Goal: Task Accomplishment & Management: Use online tool/utility

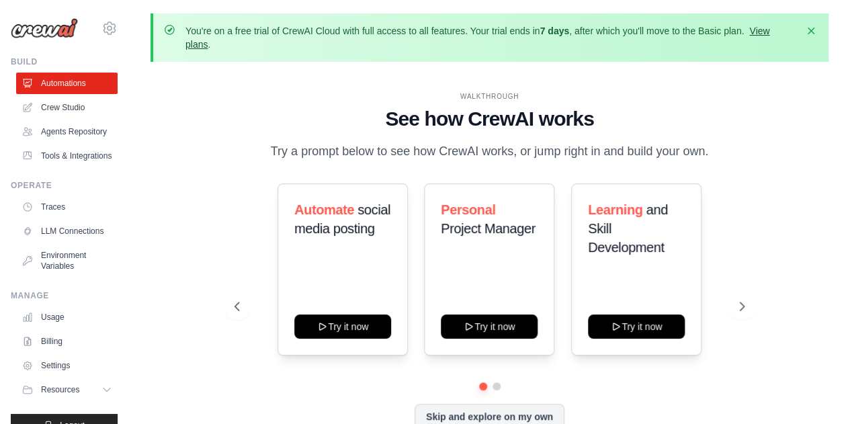
click at [766, 29] on link "View plans" at bounding box center [478, 38] width 584 height 24
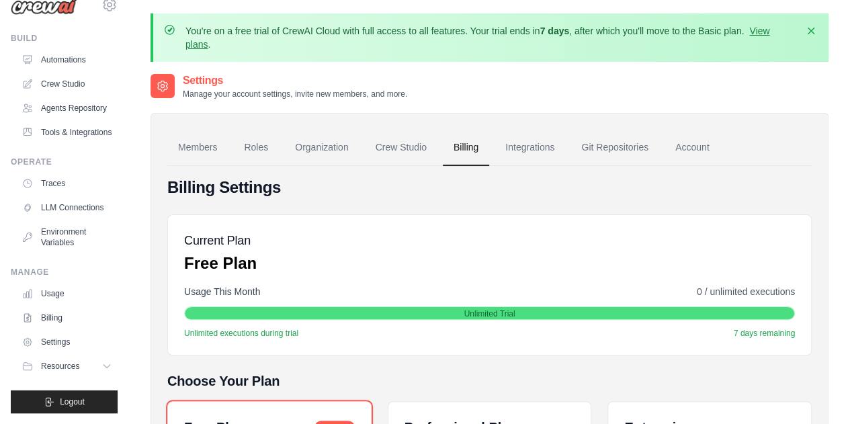
scroll to position [55, 0]
click at [816, 30] on icon "button" at bounding box center [811, 30] width 13 height 13
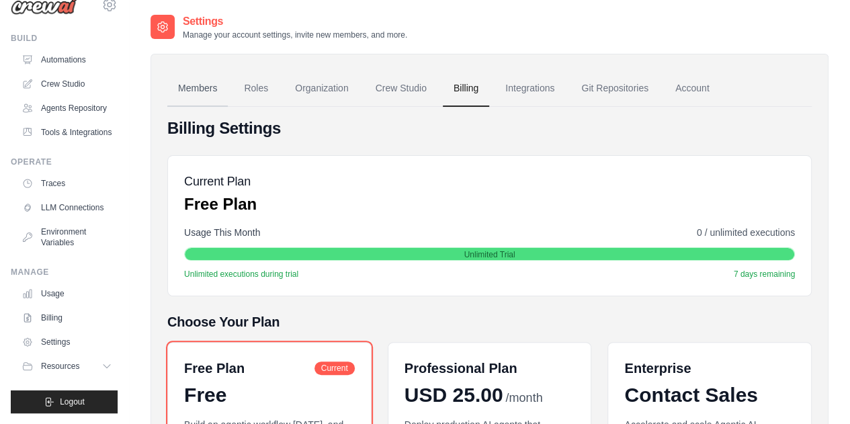
click at [198, 88] on link "Members" at bounding box center [197, 89] width 61 height 36
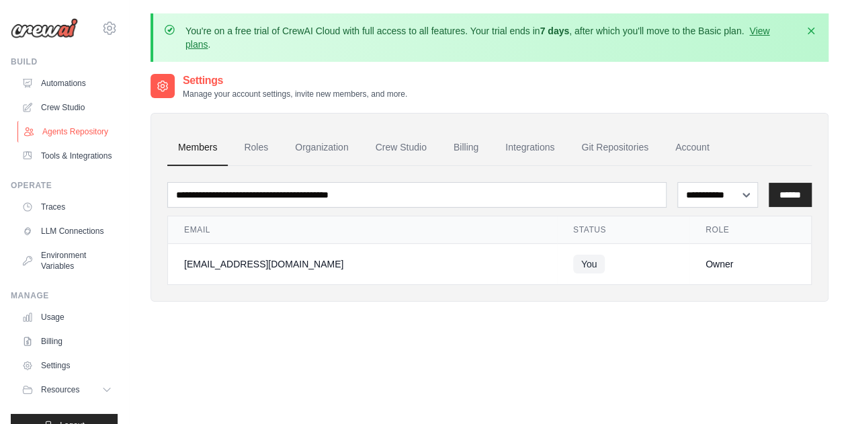
click at [58, 136] on link "Agents Repository" at bounding box center [68, 132] width 102 height 22
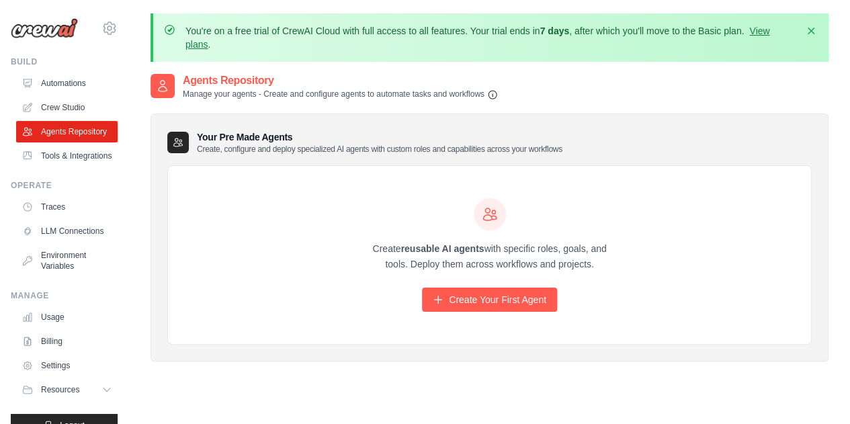
click at [204, 81] on h2 "Agents Repository" at bounding box center [340, 81] width 315 height 16
click at [54, 104] on link "Crew Studio" at bounding box center [68, 108] width 102 height 22
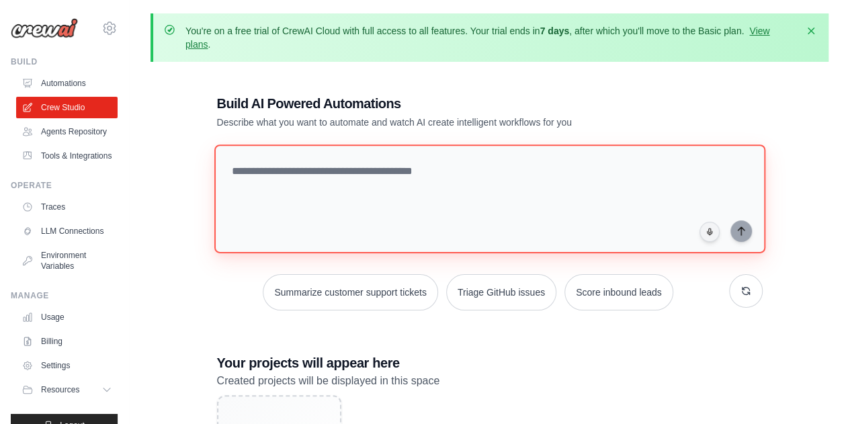
click at [331, 192] on textarea at bounding box center [489, 199] width 551 height 109
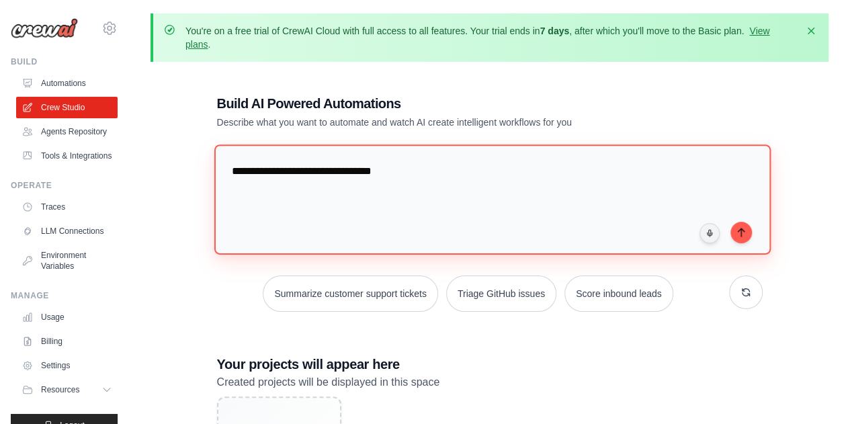
type textarea "**********"
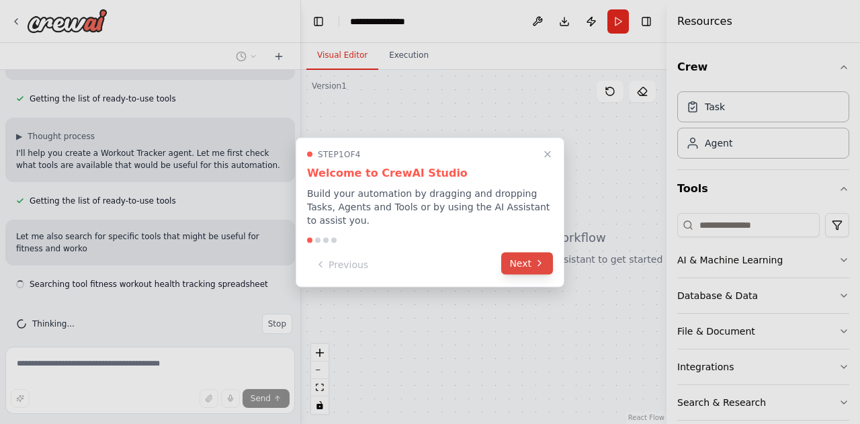
scroll to position [122, 0]
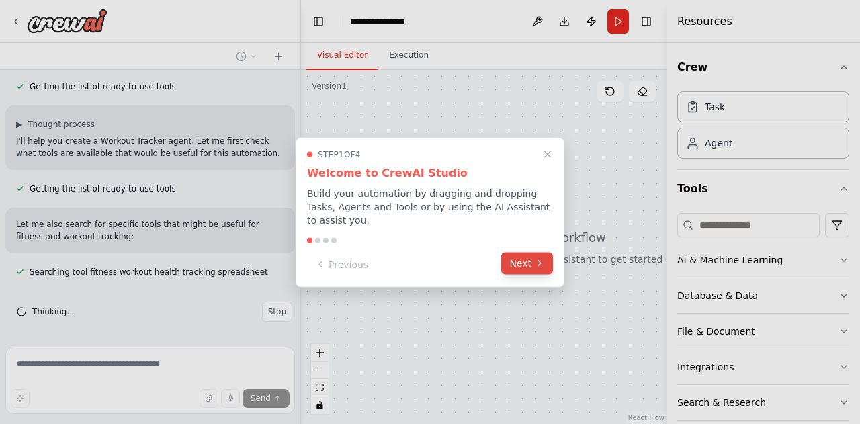
click at [528, 254] on button "Next" at bounding box center [527, 263] width 52 height 22
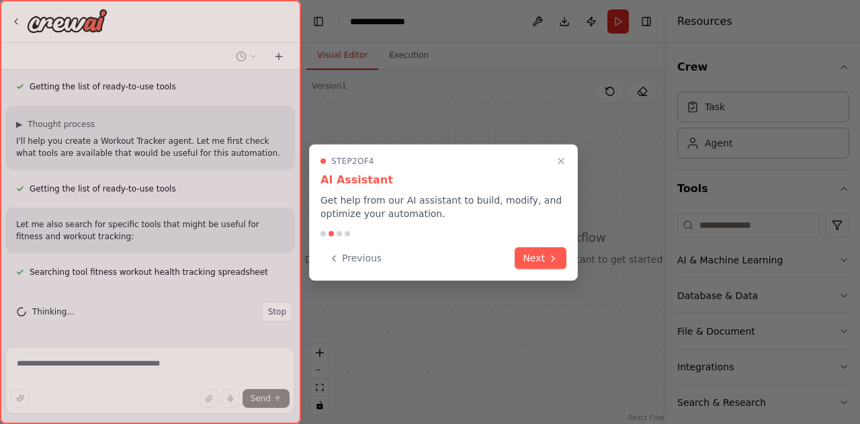
click at [528, 254] on button "Next" at bounding box center [541, 258] width 52 height 22
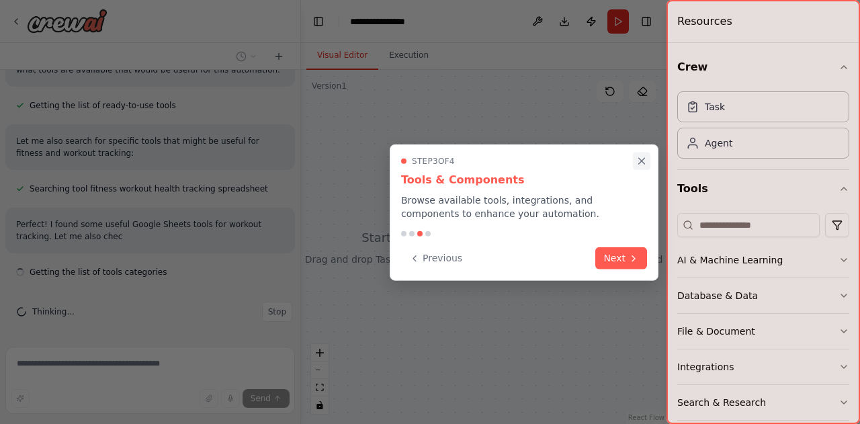
click at [641, 160] on icon "Close walkthrough" at bounding box center [642, 161] width 6 height 6
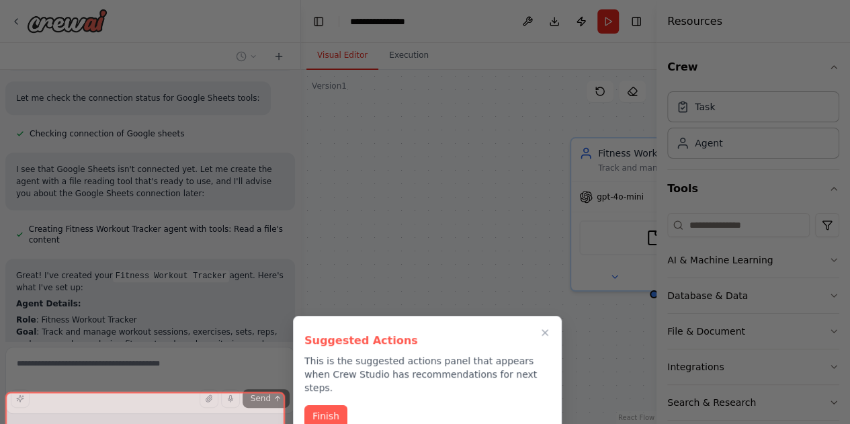
scroll to position [1, 0]
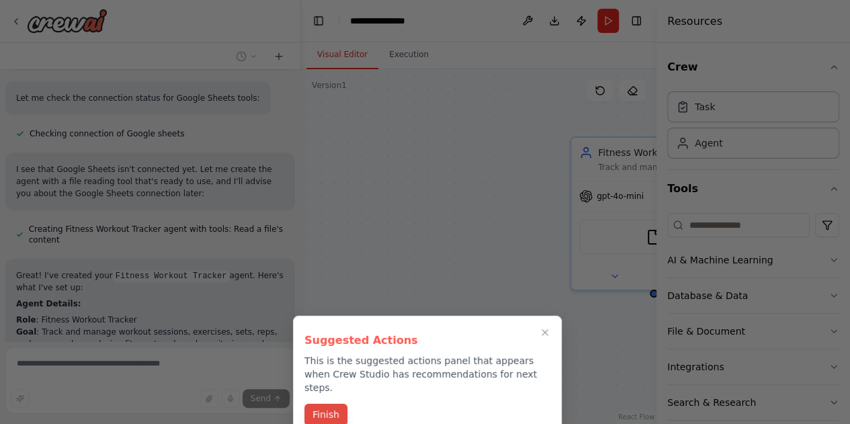
click at [324, 404] on button "Finish" at bounding box center [326, 415] width 43 height 22
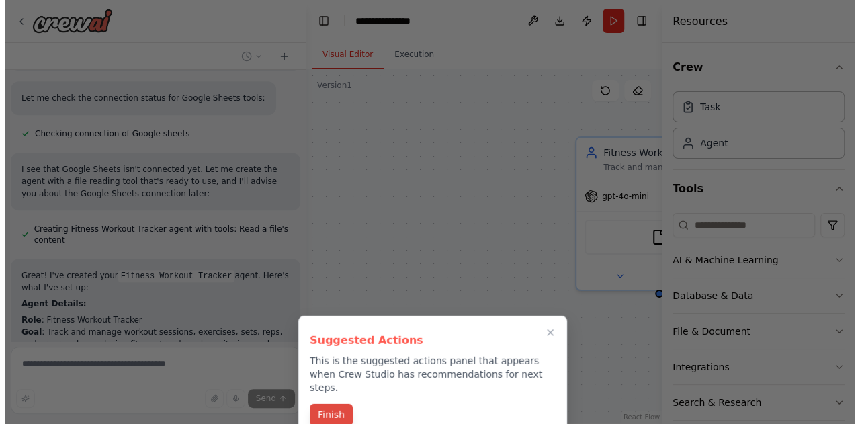
scroll to position [0, 0]
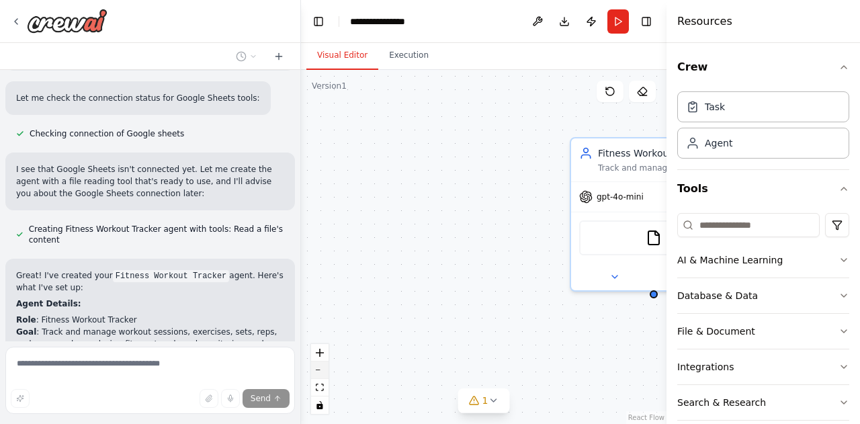
click at [317, 373] on button "zoom out" at bounding box center [319, 370] width 17 height 17
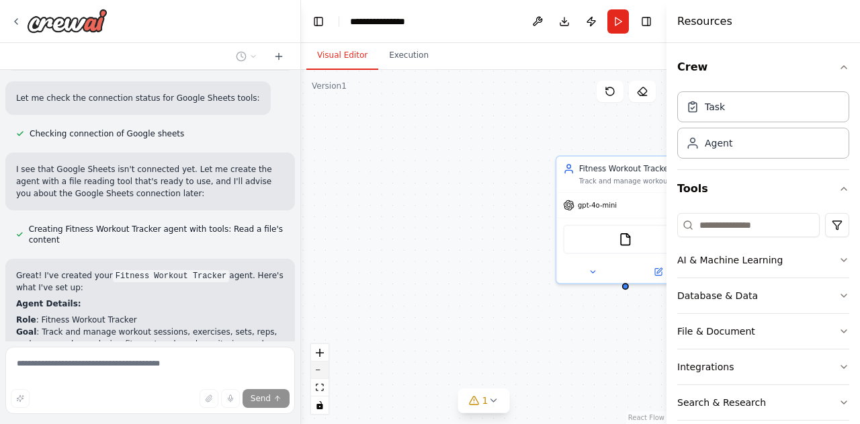
click at [317, 373] on button "zoom out" at bounding box center [319, 370] width 17 height 17
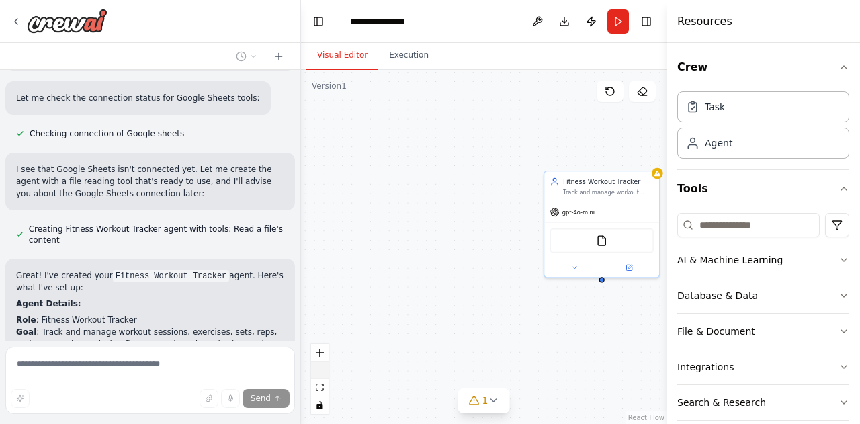
click at [317, 373] on button "zoom out" at bounding box center [319, 370] width 17 height 17
click at [321, 388] on icon "fit view" at bounding box center [320, 387] width 8 height 7
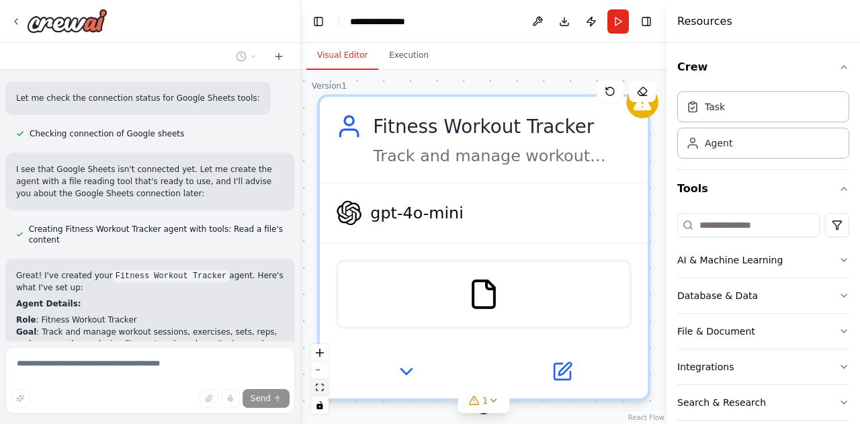
click at [321, 388] on icon "fit view" at bounding box center [320, 387] width 8 height 7
click at [316, 370] on icon "zoom out" at bounding box center [320, 370] width 8 height 1
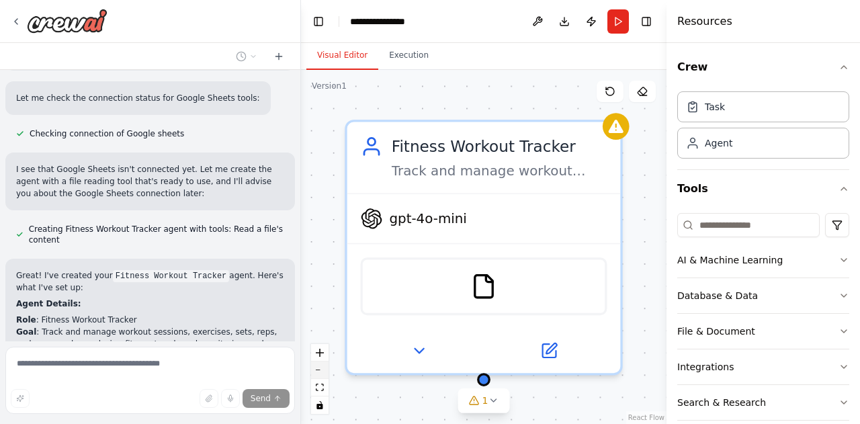
click at [316, 370] on icon "zoom out" at bounding box center [320, 370] width 8 height 1
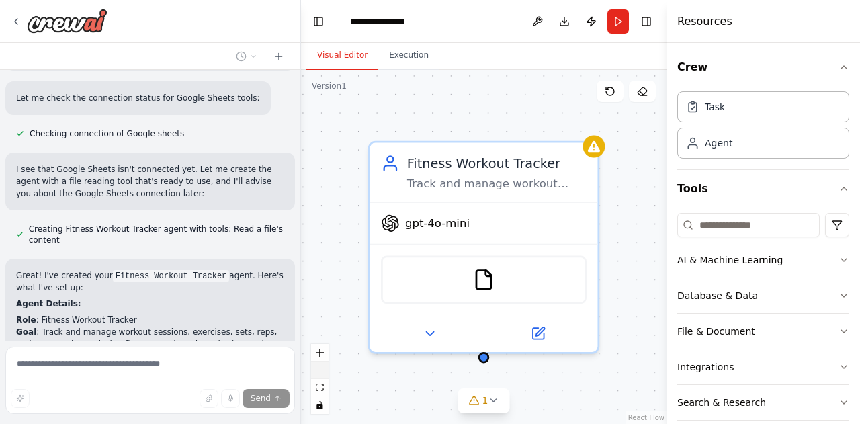
click at [316, 370] on icon "zoom out" at bounding box center [320, 370] width 8 height 1
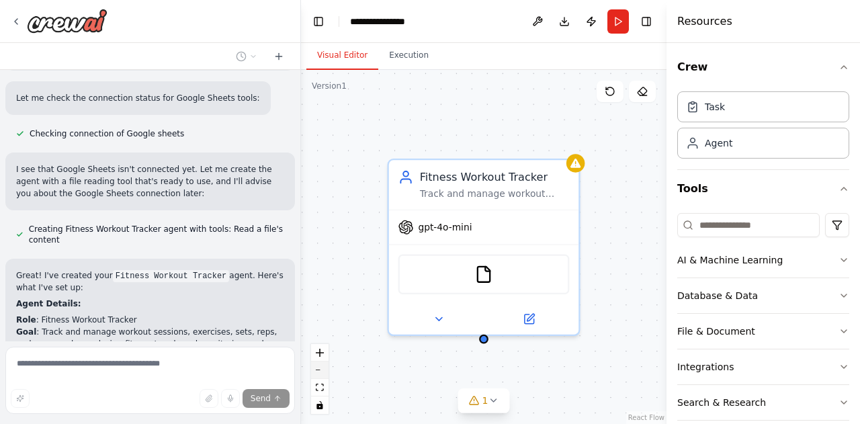
click at [316, 370] on icon "zoom out" at bounding box center [320, 370] width 8 height 1
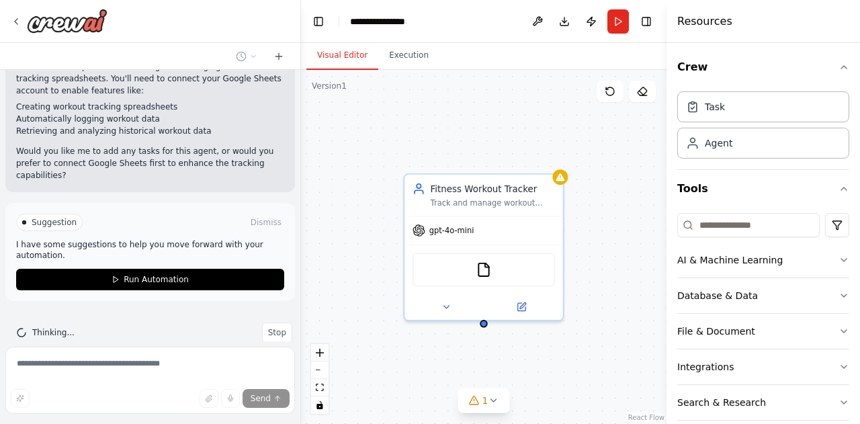
scroll to position [910, 0]
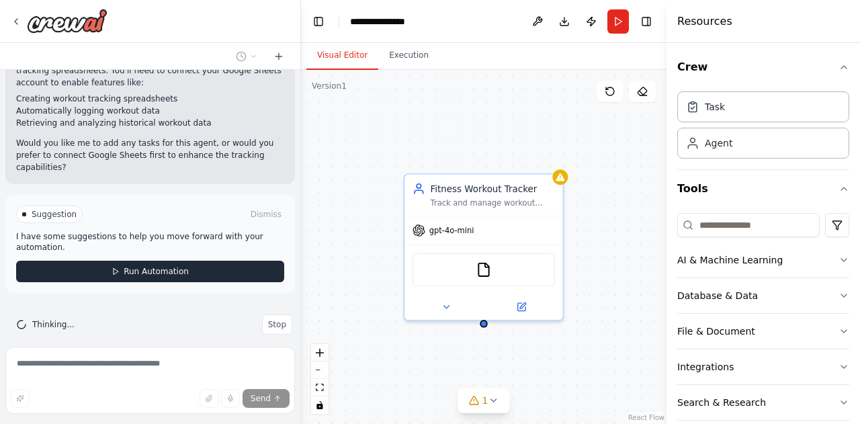
click at [171, 266] on span "Run Automation" at bounding box center [156, 271] width 65 height 11
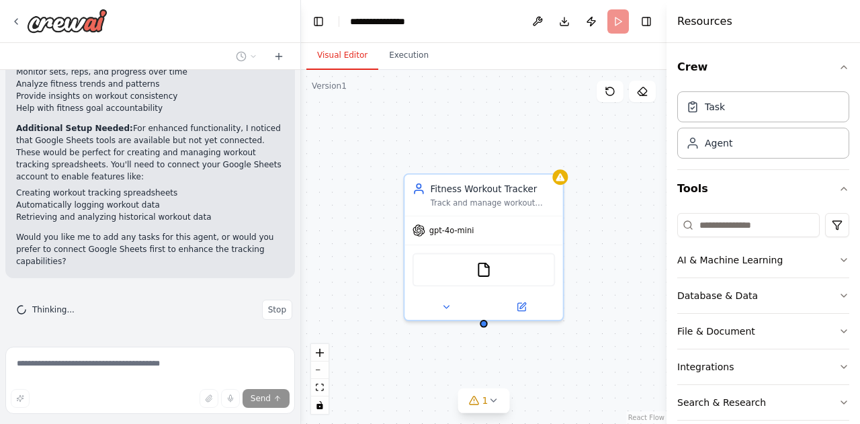
scroll to position [802, 0]
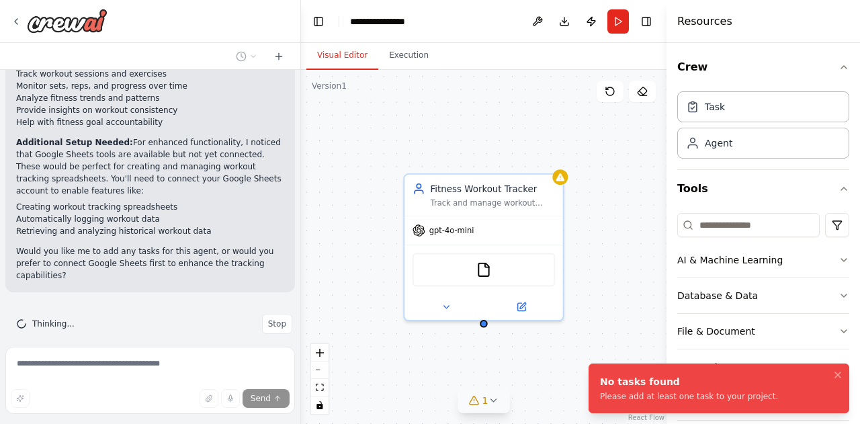
click at [495, 407] on button "1" at bounding box center [484, 401] width 52 height 25
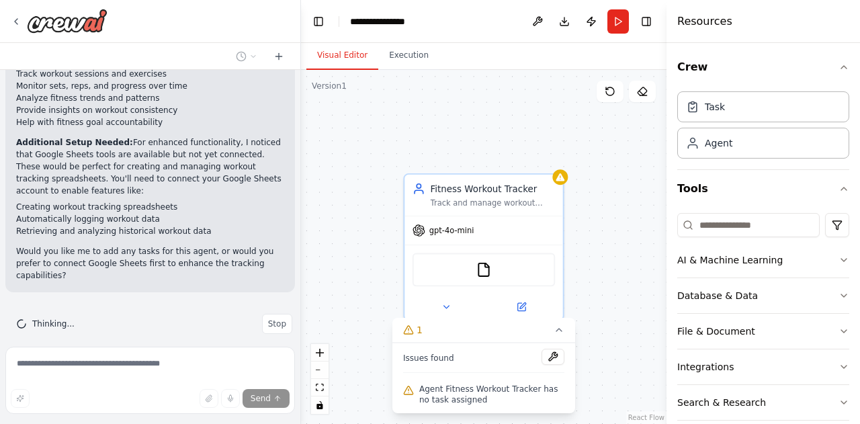
click at [383, 392] on div "Fitness Workout Tracker Track and manage workout sessions, exercises, sets, rep…" at bounding box center [484, 247] width 366 height 354
click at [558, 331] on icon at bounding box center [559, 330] width 11 height 11
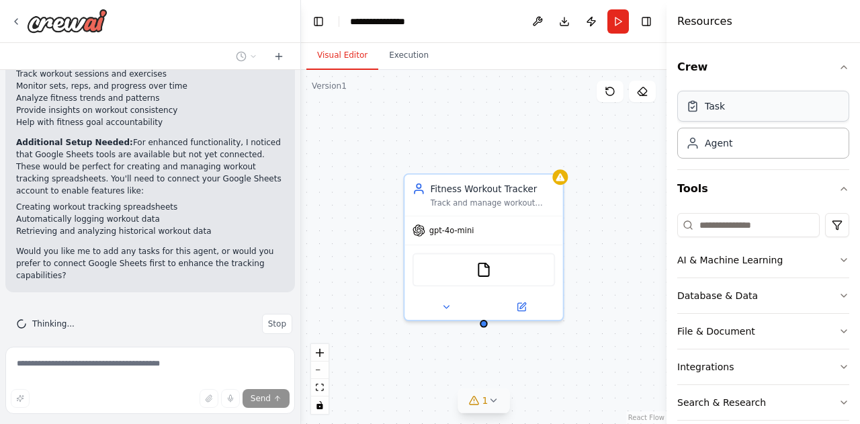
click at [754, 116] on div "Task" at bounding box center [764, 106] width 172 height 31
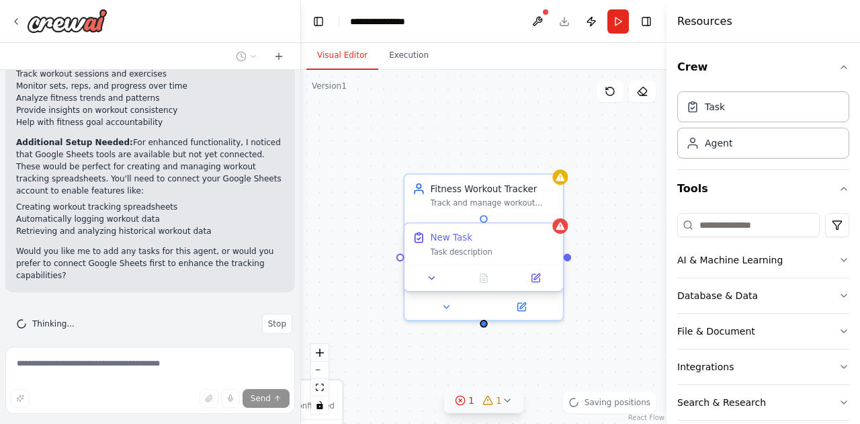
click at [467, 255] on div "Task description" at bounding box center [493, 252] width 125 height 10
click at [432, 255] on div "Task description" at bounding box center [493, 252] width 125 height 10
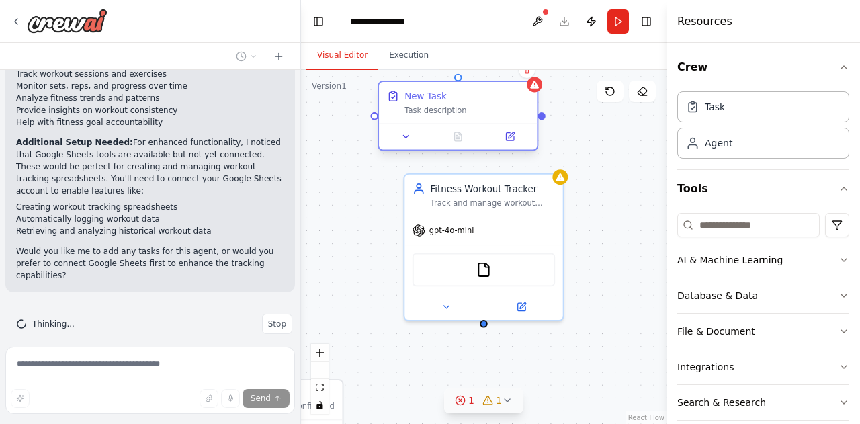
drag, startPoint x: 464, startPoint y: 257, endPoint x: 437, endPoint y: 122, distance: 138.4
click at [437, 122] on div "New Task Task description" at bounding box center [458, 102] width 158 height 41
click at [536, 91] on div at bounding box center [534, 84] width 15 height 15
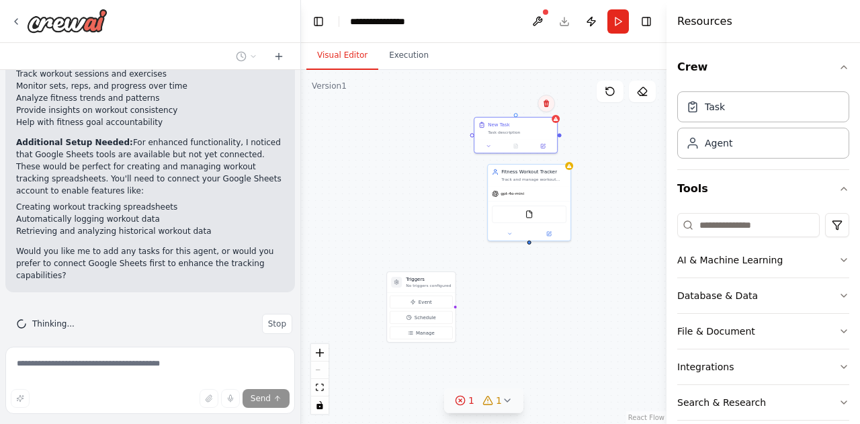
click at [547, 104] on icon at bounding box center [546, 103] width 8 height 8
click at [514, 104] on button "Confirm" at bounding box center [509, 103] width 48 height 16
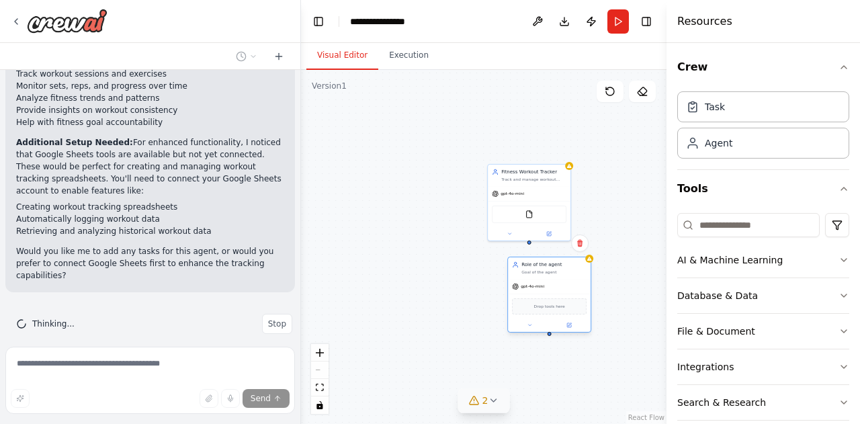
drag, startPoint x: 606, startPoint y: 293, endPoint x: 550, endPoint y: 292, distance: 55.8
click at [550, 292] on div "gpt-4o-mini" at bounding box center [549, 286] width 83 height 15
click at [547, 306] on span "Drop tools here" at bounding box center [549, 306] width 31 height 7
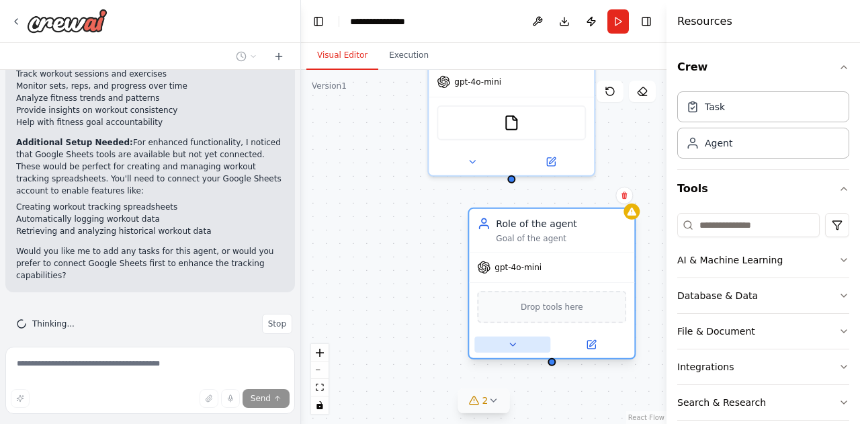
click at [515, 344] on icon at bounding box center [512, 345] width 5 height 3
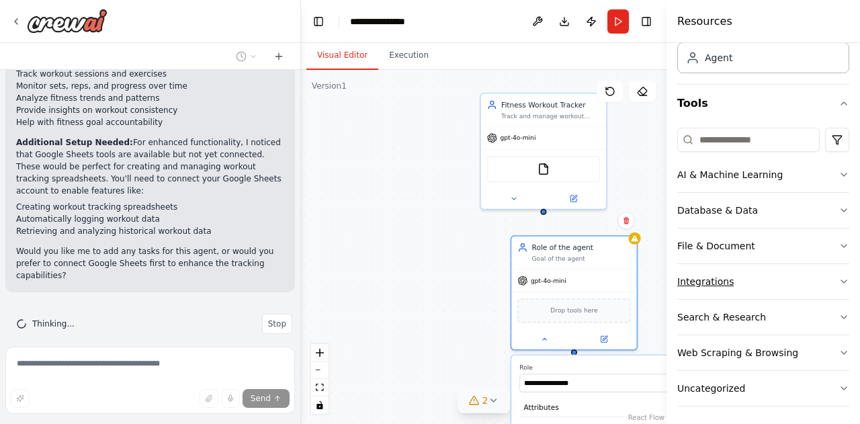
scroll to position [86, 0]
click at [553, 381] on input "**********" at bounding box center [613, 383] width 186 height 18
type input "**********"
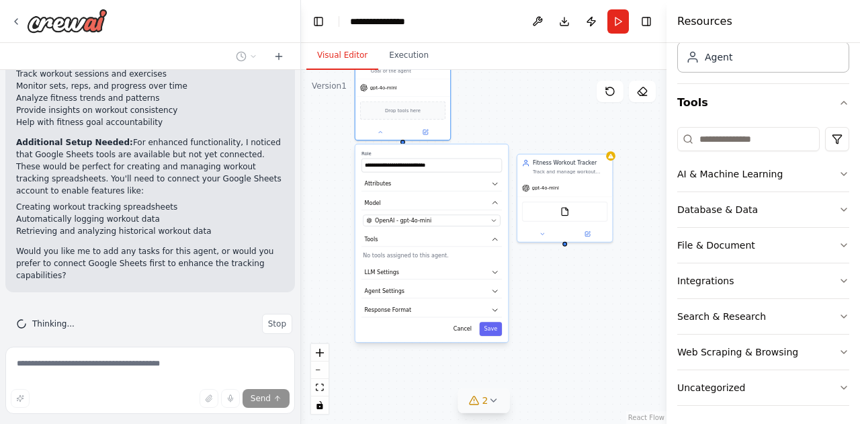
drag, startPoint x: 597, startPoint y: 362, endPoint x: 411, endPoint y: 154, distance: 279.0
click at [411, 154] on label "Role" at bounding box center [432, 154] width 140 height 6
click at [493, 327] on button "Save" at bounding box center [491, 329] width 23 height 14
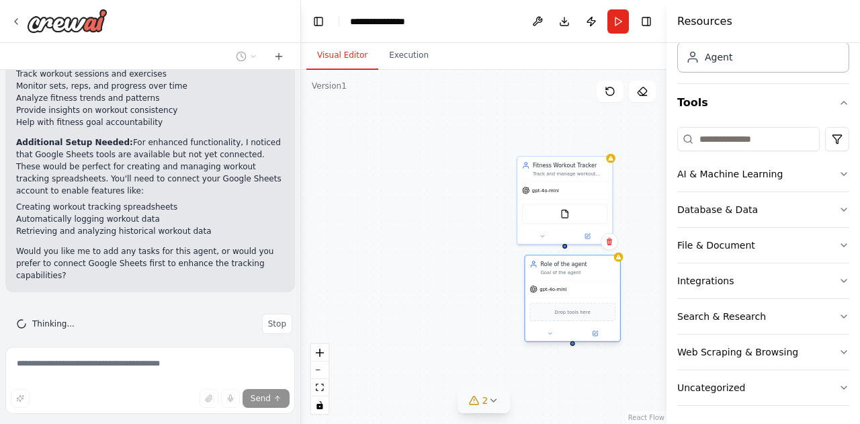
drag, startPoint x: 417, startPoint y: 89, endPoint x: 583, endPoint y: 296, distance: 265.8
click at [583, 296] on div "gpt-4o-mini" at bounding box center [573, 289] width 95 height 17
